Goal: Find contact information: Find contact information

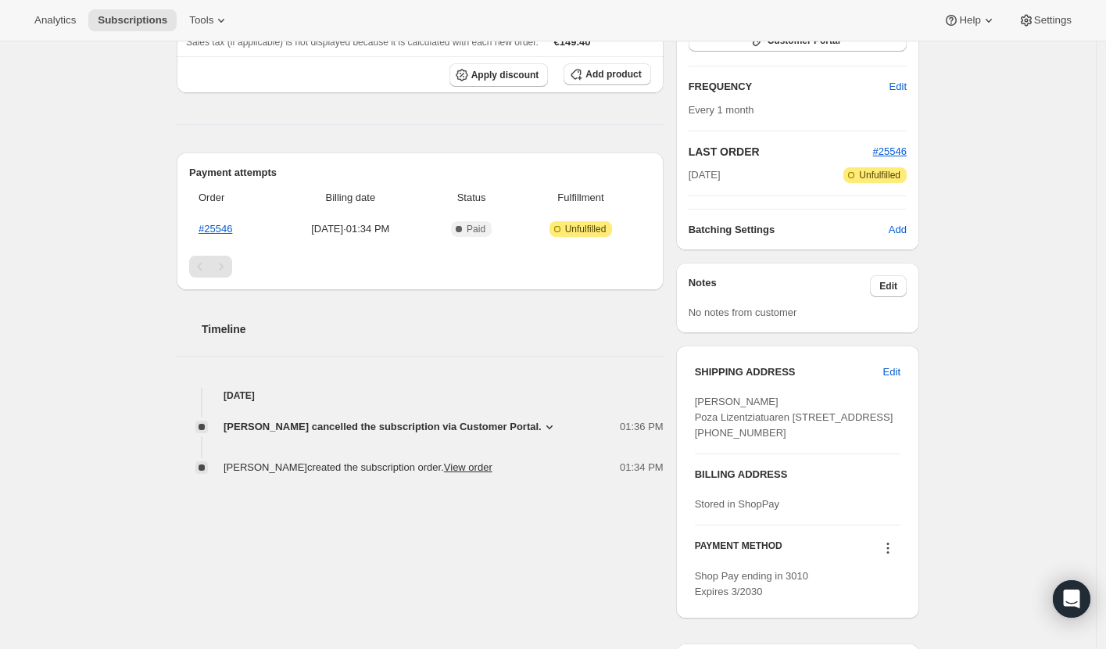
scroll to position [284, 0]
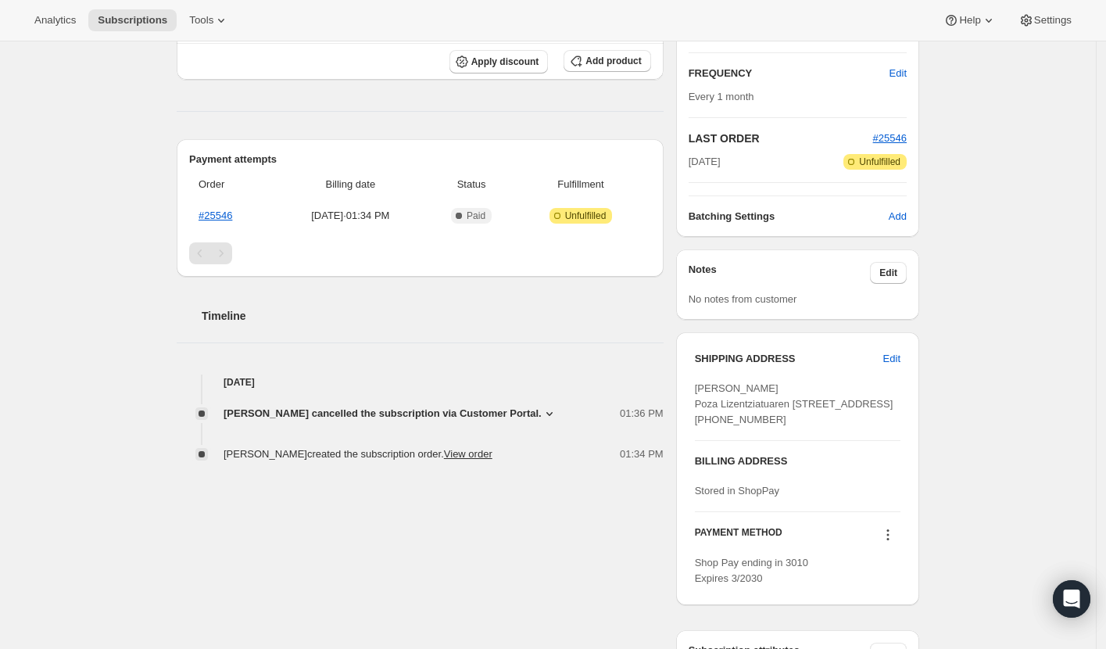
click at [73, 289] on div "Subscription #113333567866. This page is ready Subscription #113333567866 Succe…" at bounding box center [548, 253] width 1096 height 990
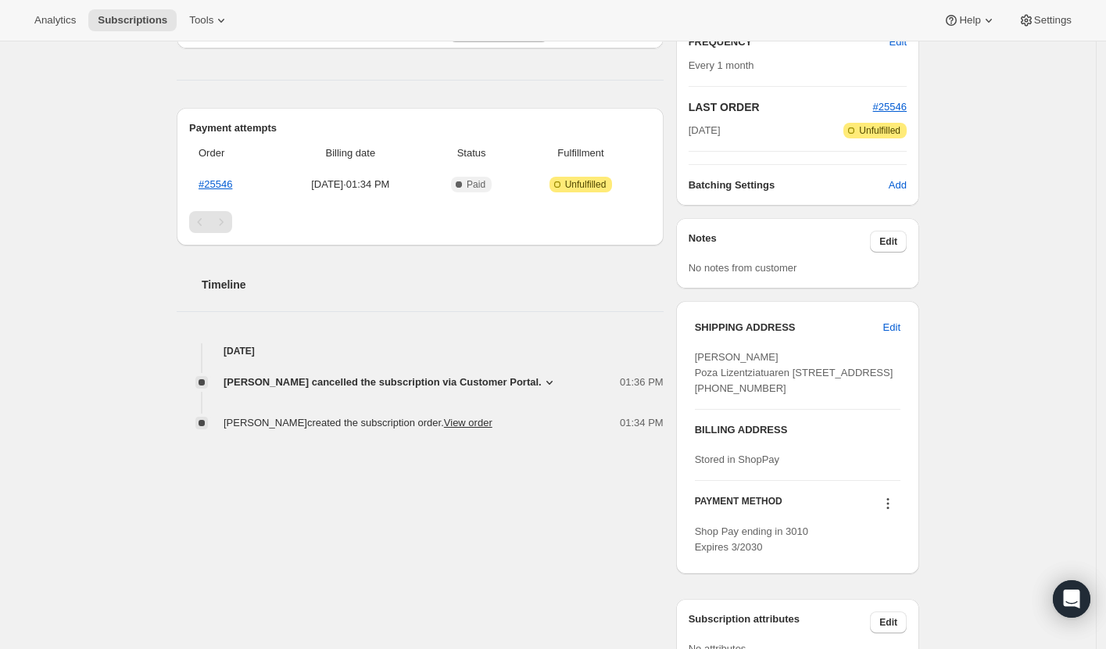
click at [557, 376] on icon at bounding box center [550, 382] width 16 height 16
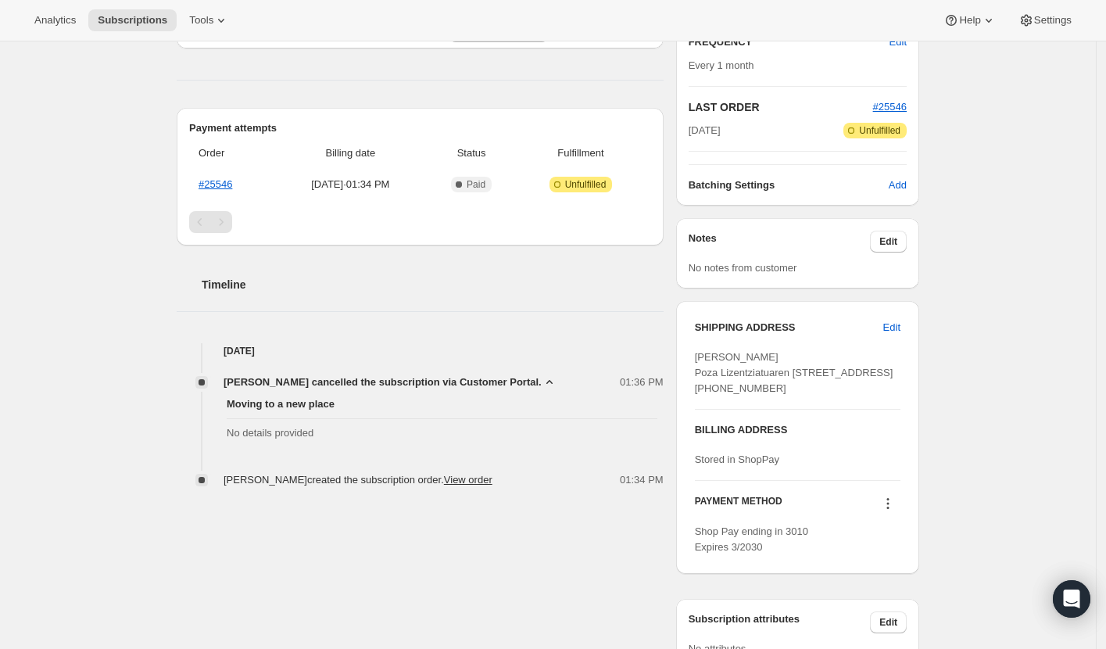
click at [98, 259] on div "Subscription #113333567866. This page is ready Subscription #113333567866 Succe…" at bounding box center [548, 221] width 1096 height 990
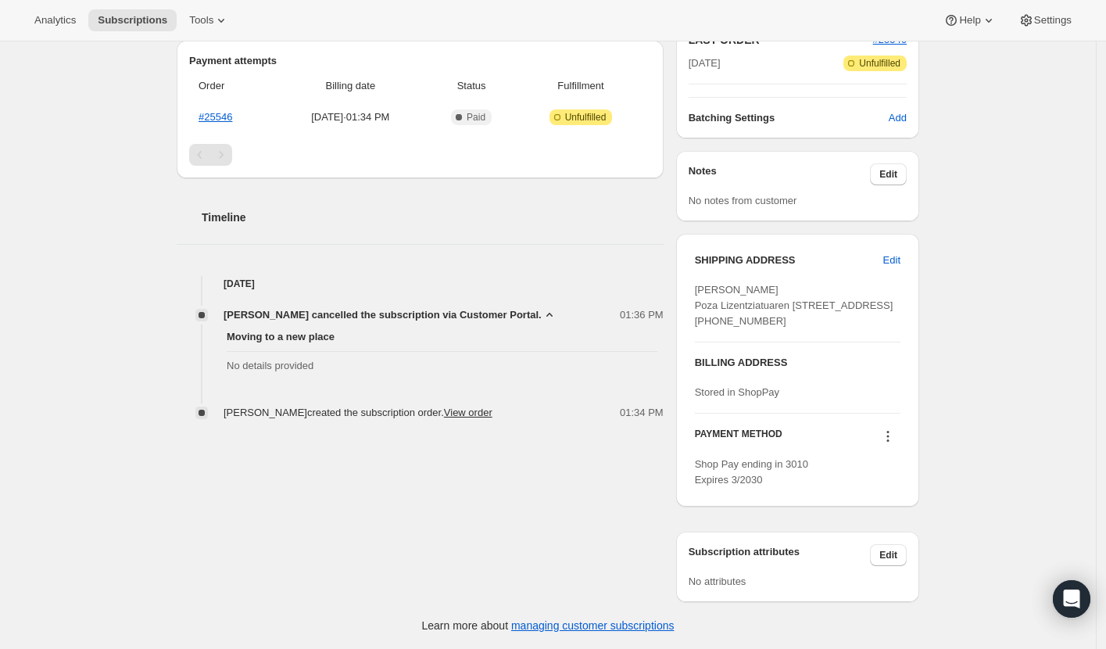
scroll to position [0, 0]
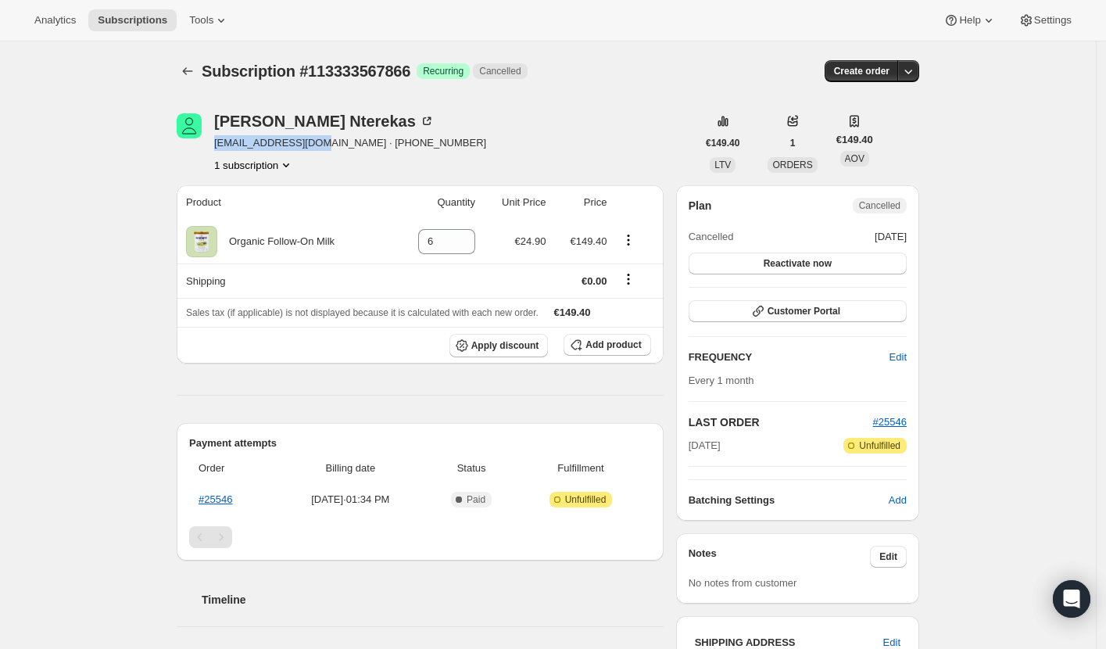
drag, startPoint x: 327, startPoint y: 142, endPoint x: 217, endPoint y: 145, distance: 109.5
click at [217, 145] on div "[PERSON_NAME] [EMAIL_ADDRESS][DOMAIN_NAME] · [PHONE_NUMBER] 1 subscription" at bounding box center [437, 142] width 520 height 59
drag, startPoint x: 431, startPoint y: 139, endPoint x: 416, endPoint y: 139, distance: 14.9
click at [430, 139] on div "[PERSON_NAME] [EMAIL_ADDRESS][DOMAIN_NAME] · [PHONE_NUMBER] 1 subscription" at bounding box center [437, 142] width 520 height 59
drag, startPoint x: 214, startPoint y: 124, endPoint x: 356, endPoint y: 126, distance: 141.5
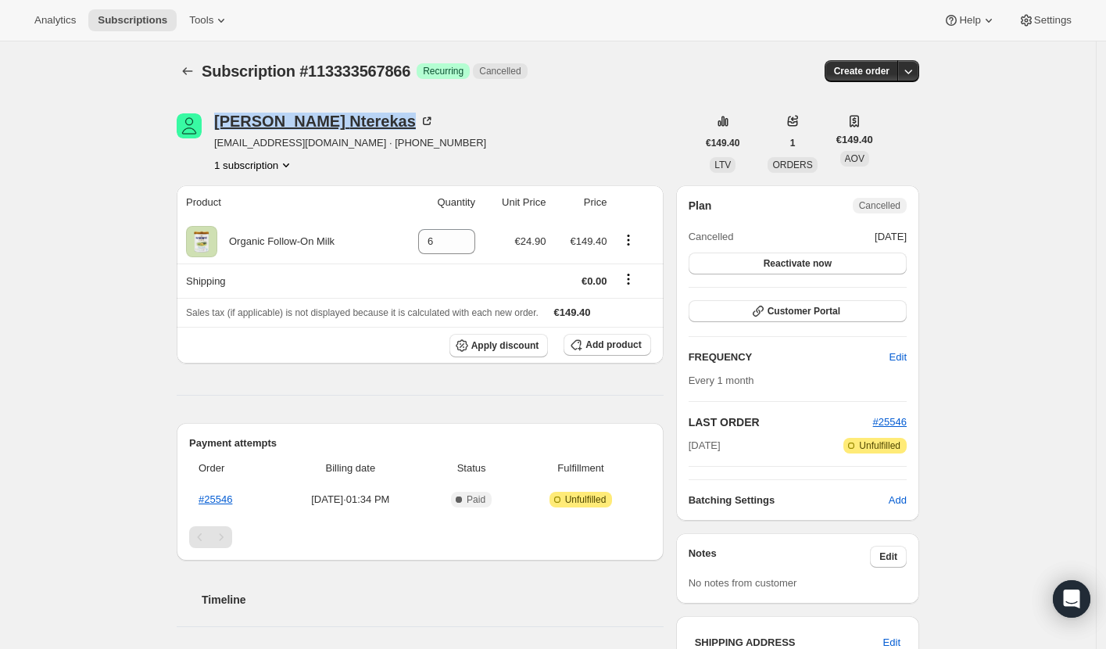
click at [357, 125] on div "[PERSON_NAME] [EMAIL_ADDRESS][DOMAIN_NAME] · [PHONE_NUMBER] 1 subscription" at bounding box center [437, 142] width 520 height 59
click at [115, 227] on div "Subscription #113333567866. This page is ready Subscription #113333567866 Succe…" at bounding box center [548, 536] width 1096 height 990
drag, startPoint x: 326, startPoint y: 145, endPoint x: 220, endPoint y: 142, distance: 105.6
click at [220, 142] on span "[EMAIL_ADDRESS][DOMAIN_NAME] · [PHONE_NUMBER]" at bounding box center [350, 143] width 272 height 16
copy span "[EMAIL_ADDRESS][DOMAIN_NAME]"
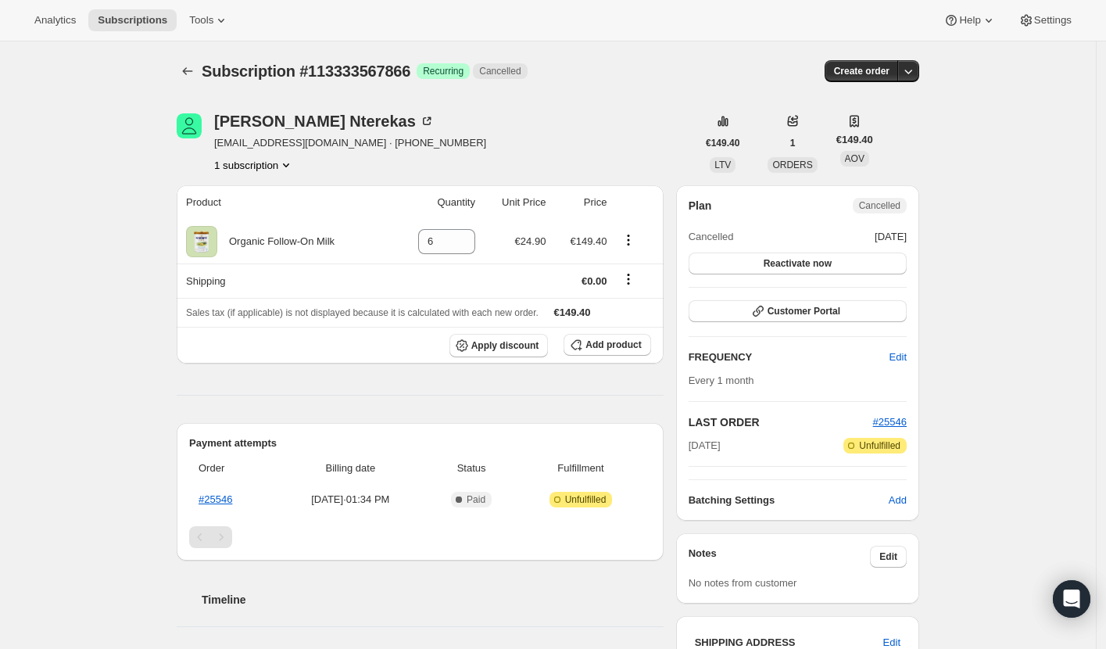
click at [211, 116] on div "[PERSON_NAME] [EMAIL_ADDRESS][DOMAIN_NAME] · [PHONE_NUMBER] 1 subscription" at bounding box center [437, 142] width 520 height 59
drag, startPoint x: 217, startPoint y: 118, endPoint x: 353, endPoint y: 113, distance: 136.1
click at [353, 113] on div "[PERSON_NAME] [EMAIL_ADDRESS][DOMAIN_NAME] · [PHONE_NUMBER] 1 subscription" at bounding box center [437, 142] width 520 height 59
copy div "[PERSON_NAME]"
click at [493, 134] on div "[PERSON_NAME] [EMAIL_ADDRESS][DOMAIN_NAME] · [PHONE_NUMBER] 1 subscription" at bounding box center [437, 142] width 520 height 59
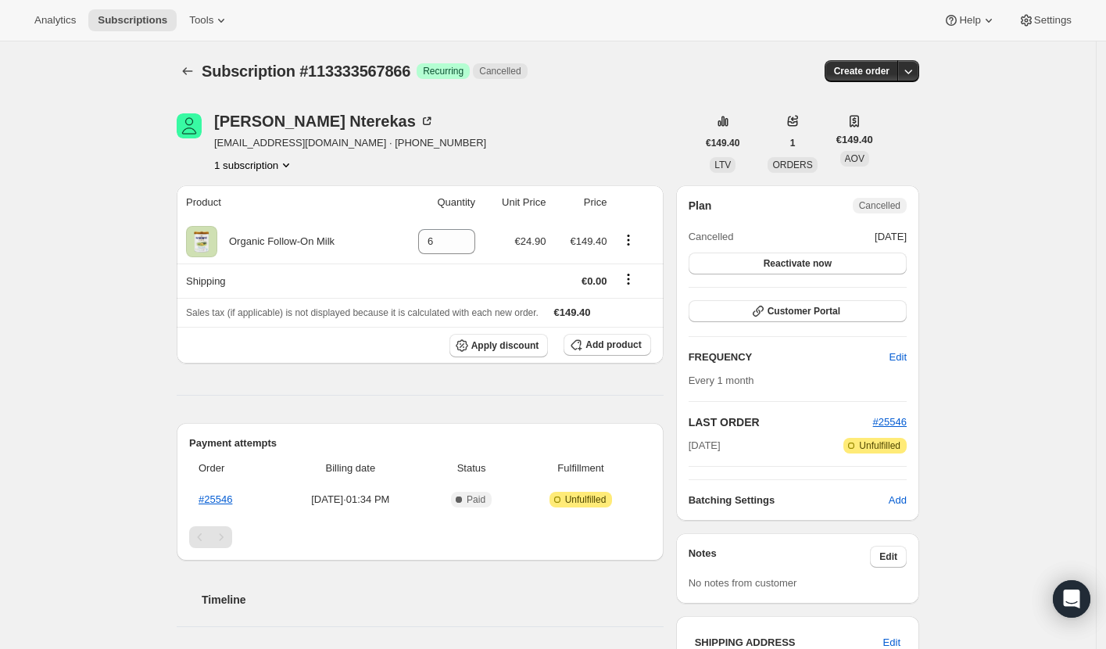
click at [86, 202] on div "Subscription #113333567866. This page is ready Subscription #113333567866 Succe…" at bounding box center [548, 536] width 1096 height 990
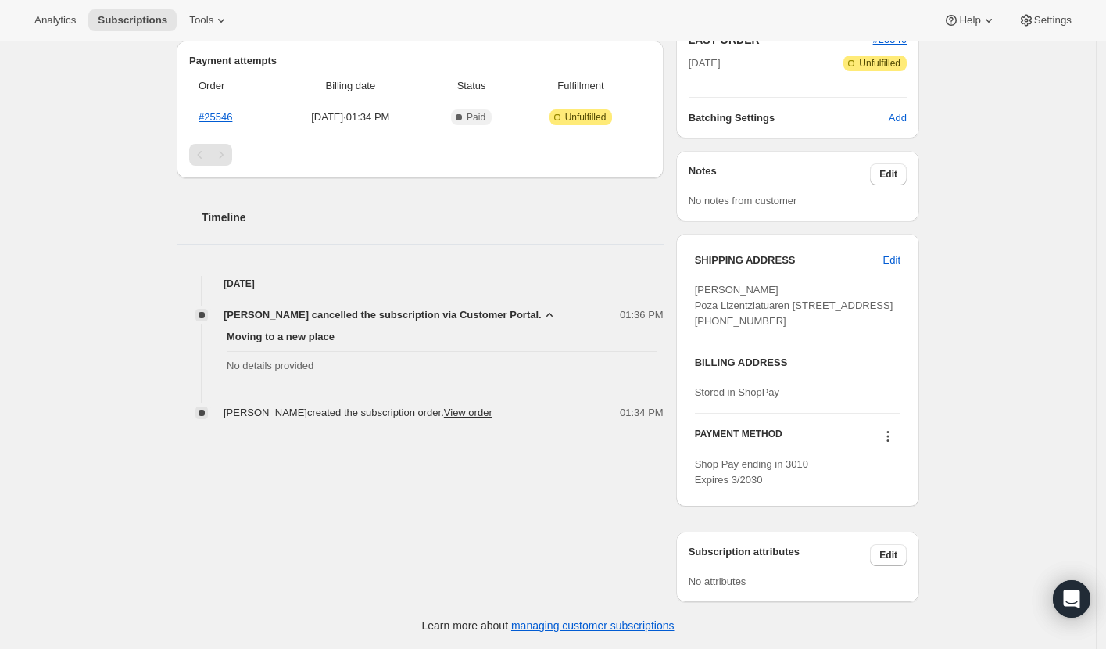
scroll to position [392, 0]
click at [553, 313] on icon at bounding box center [549, 315] width 6 height 4
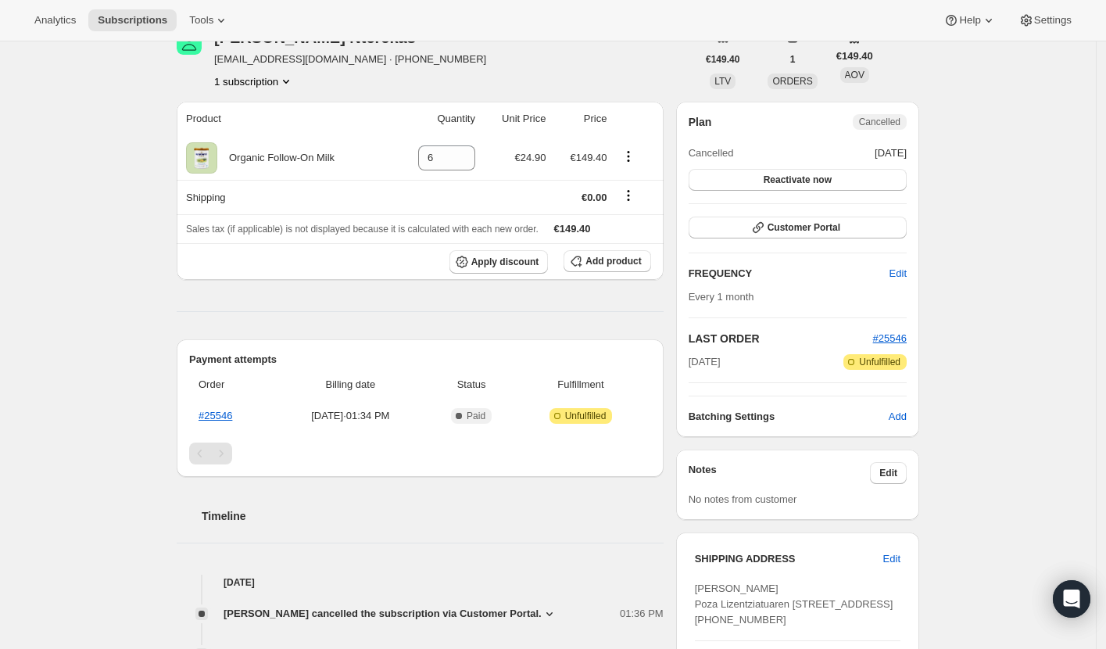
scroll to position [0, 0]
